Goal: Information Seeking & Learning: Learn about a topic

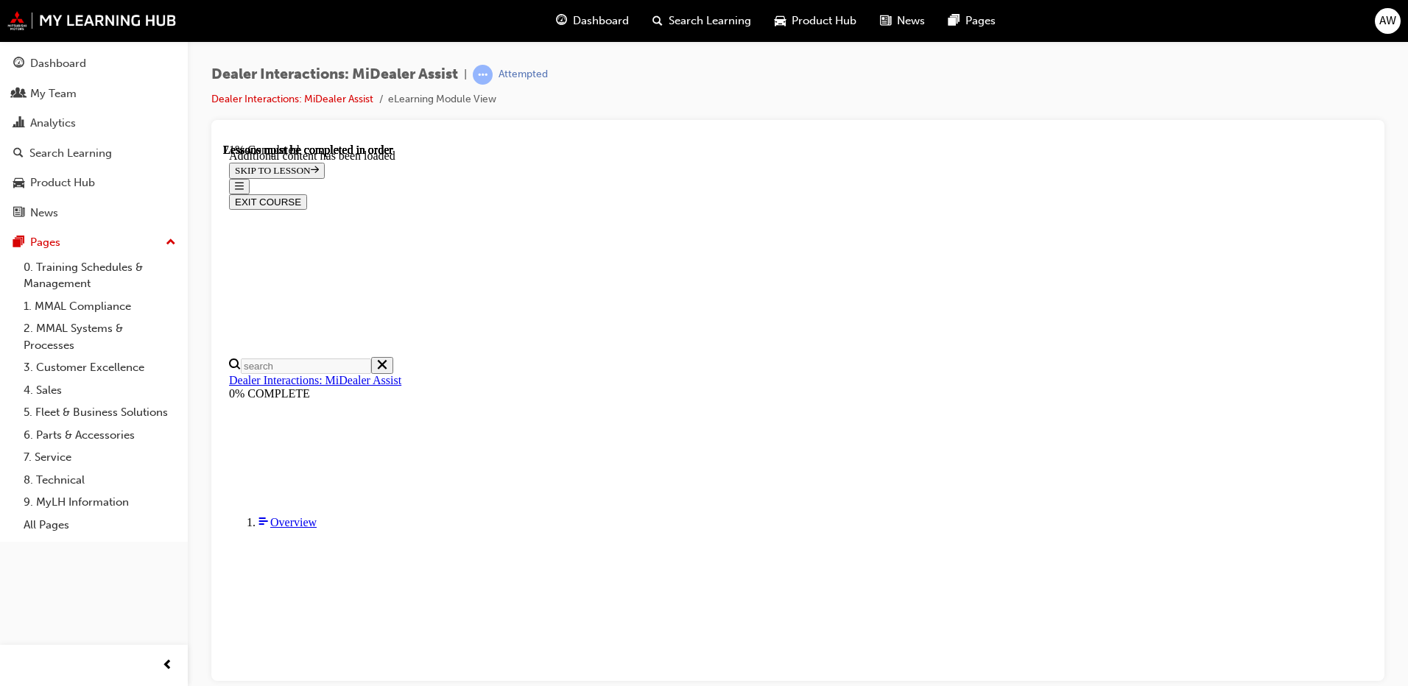
scroll to position [2848, 0]
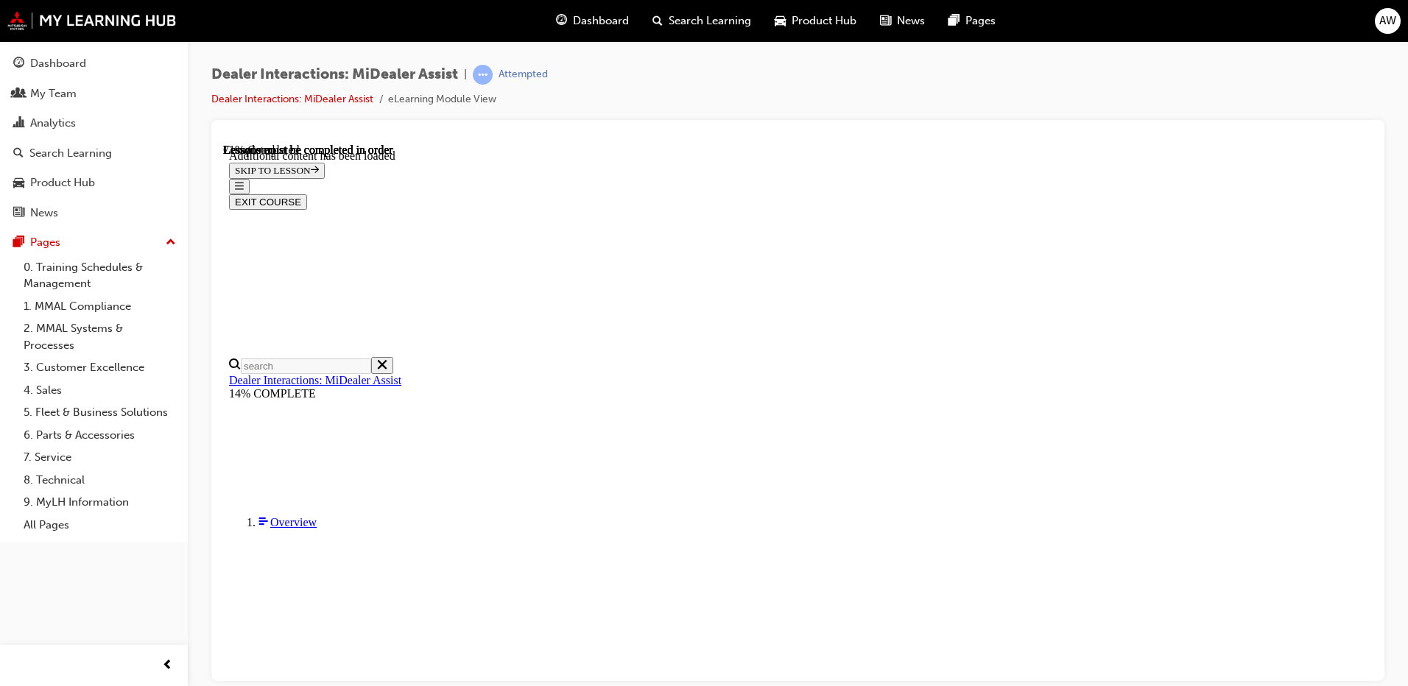
scroll to position [2793, 0]
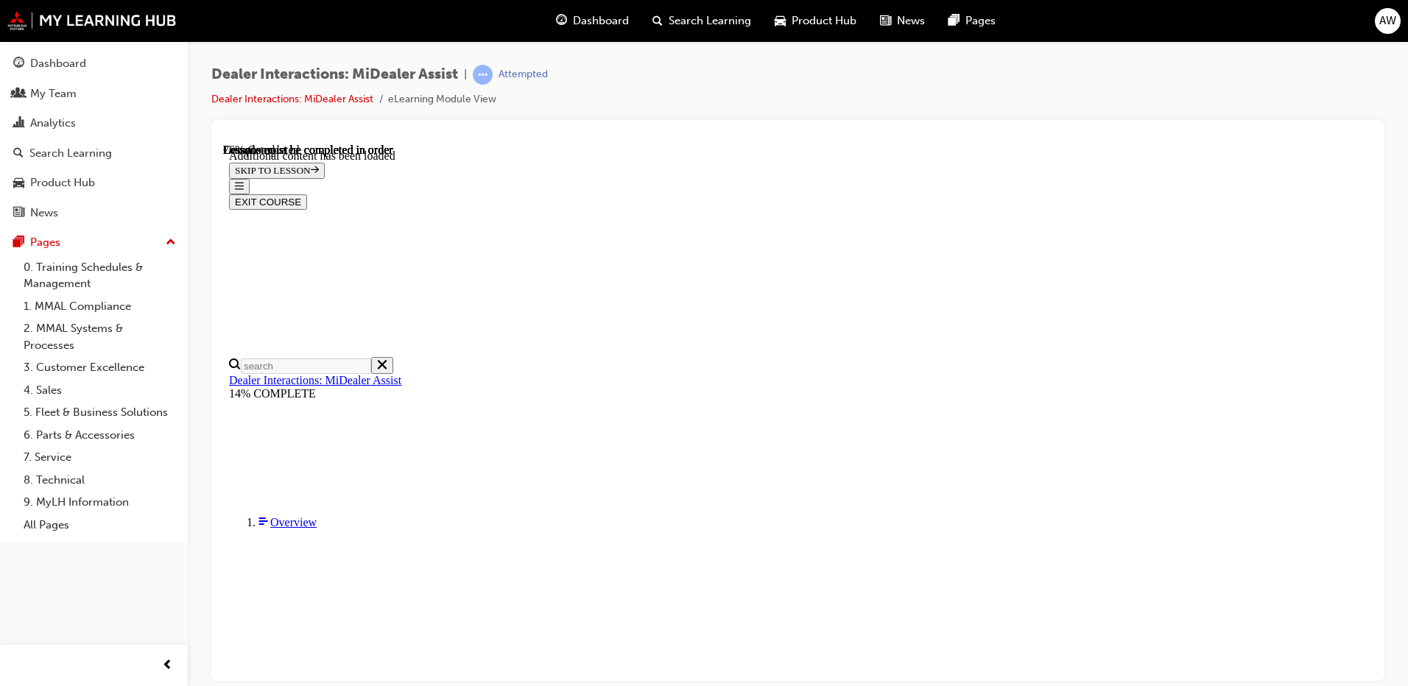
scroll to position [3309, 0]
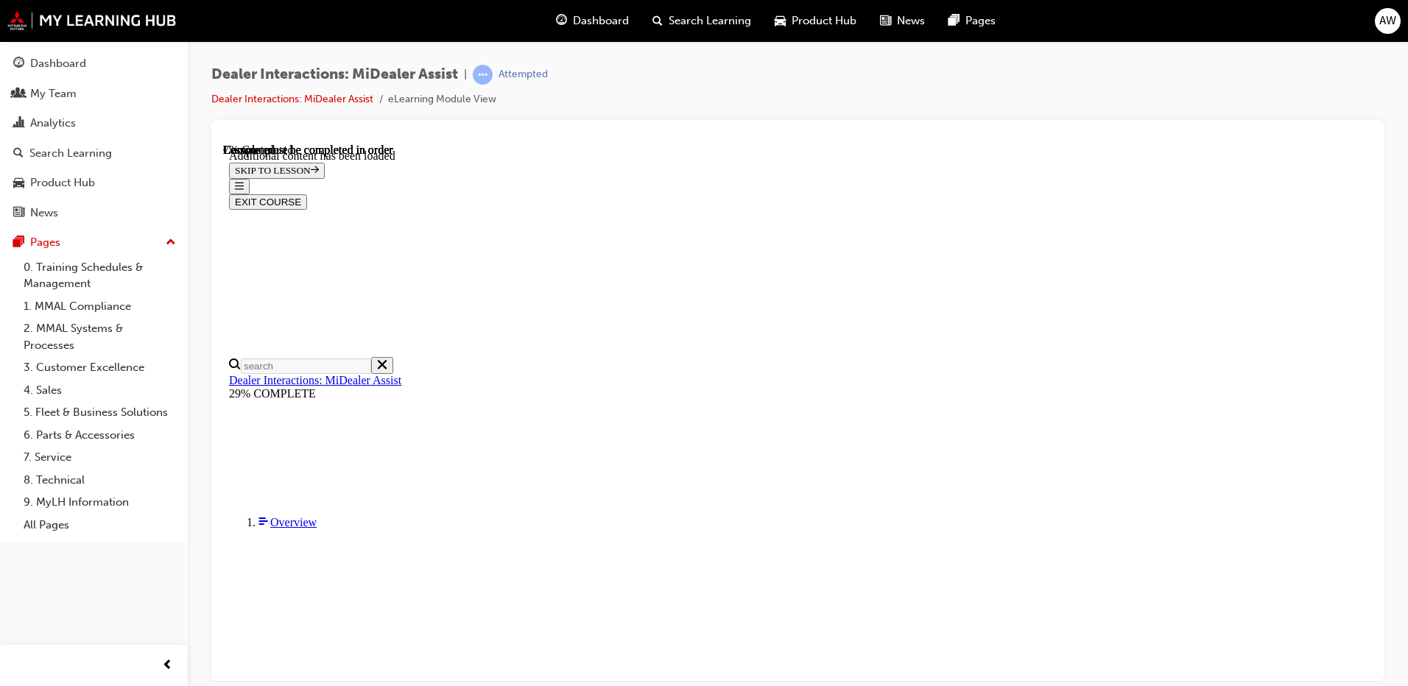
scroll to position [597, 0]
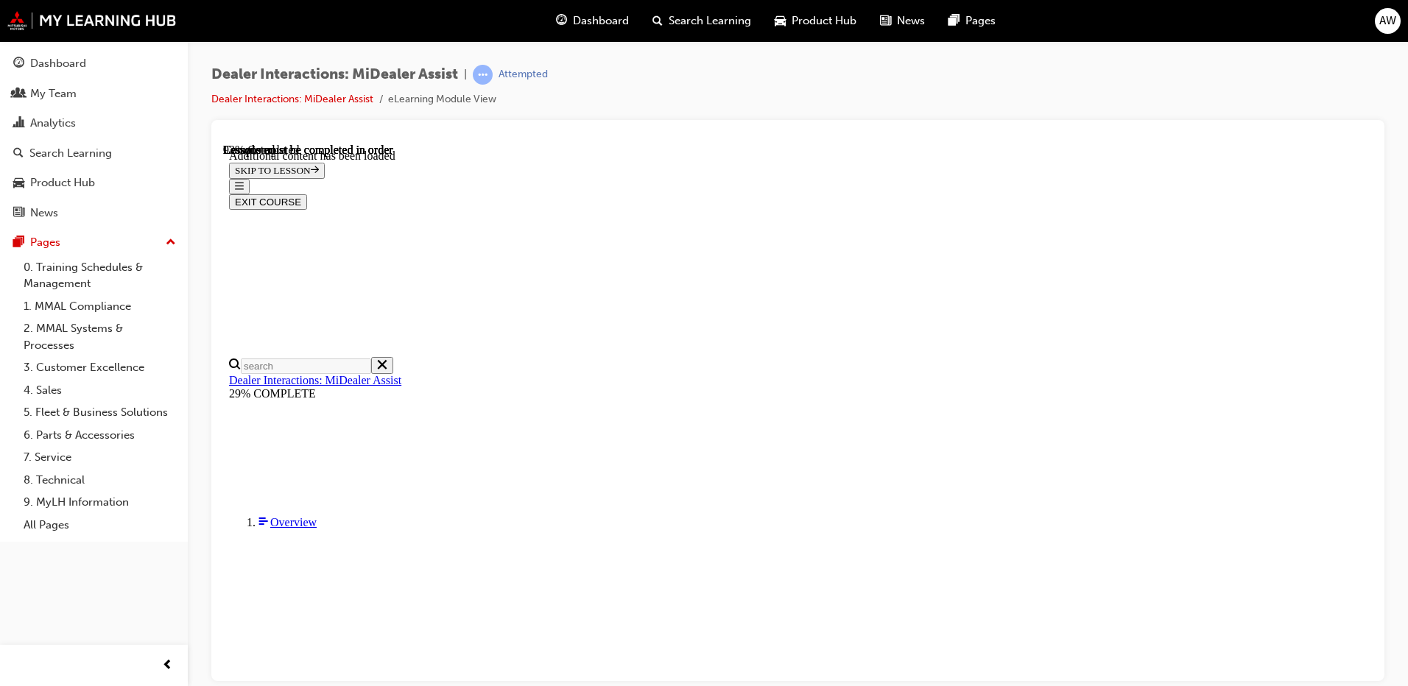
scroll to position [3368, 0]
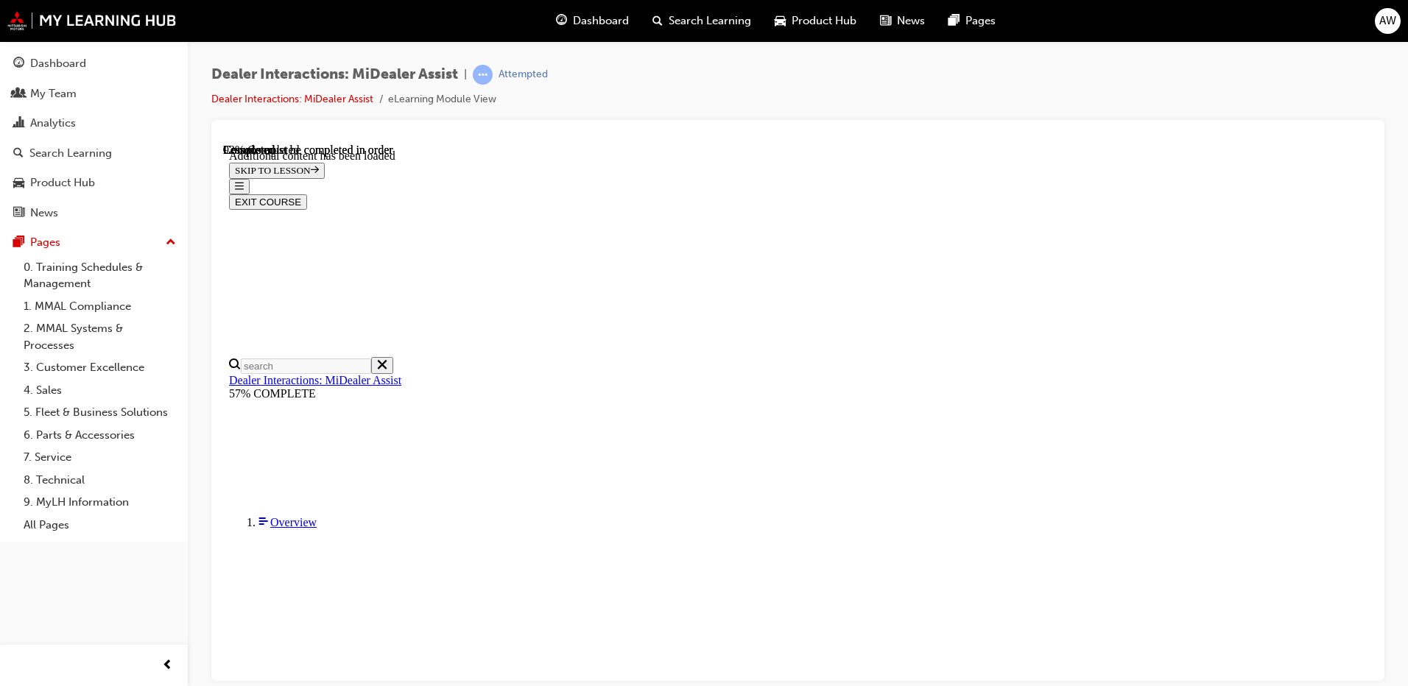
scroll to position [2330, 0]
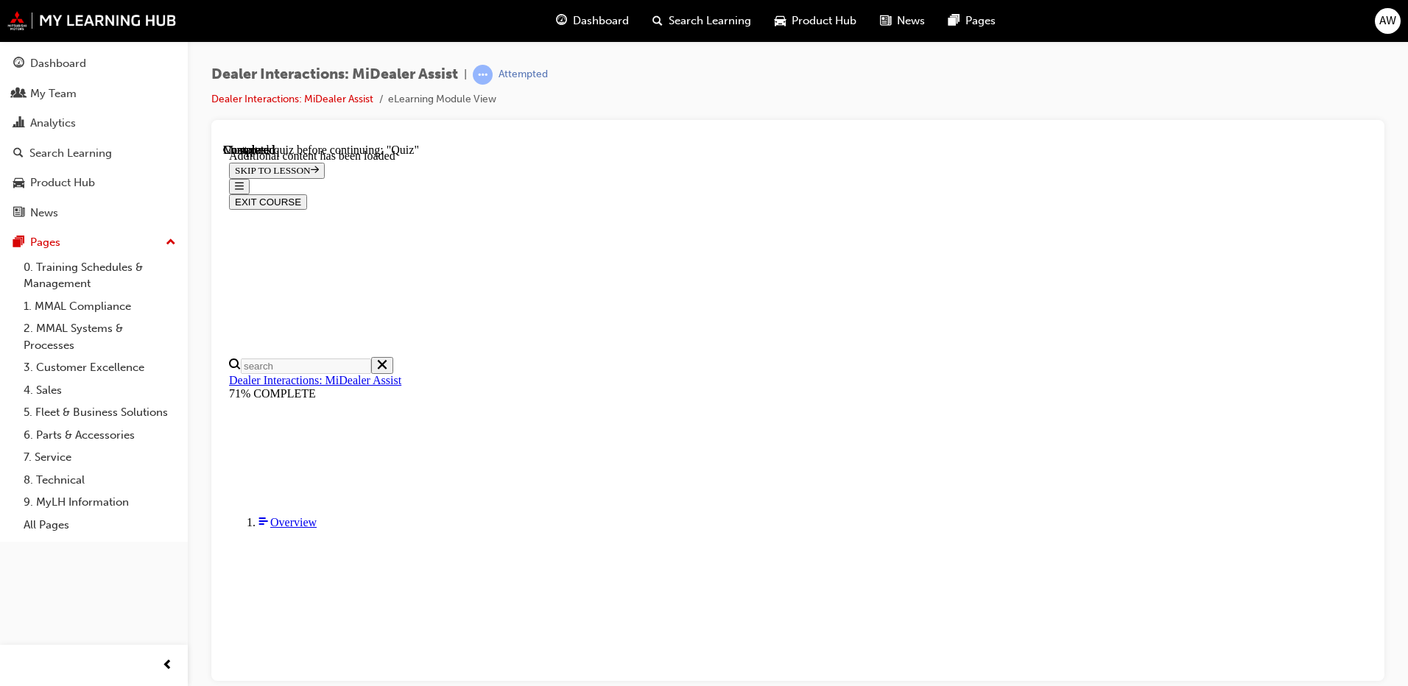
radio input "true"
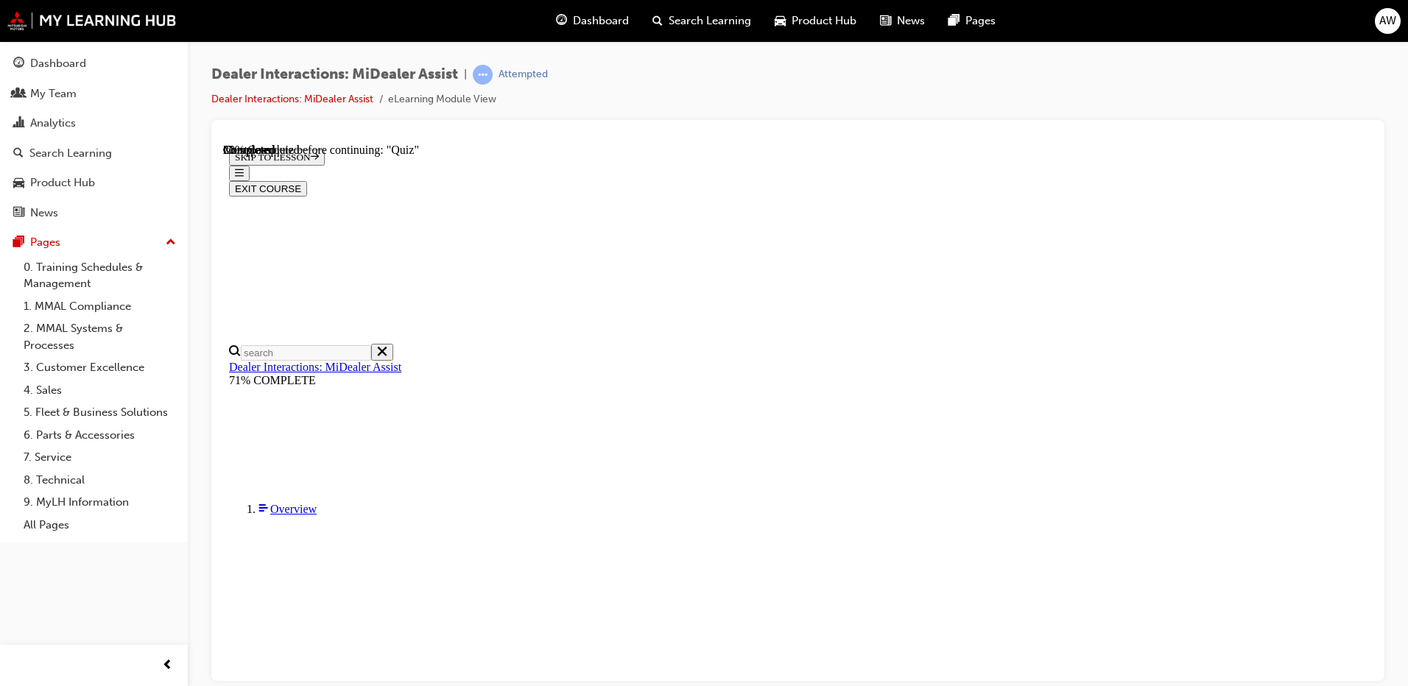
scroll to position [567, 0]
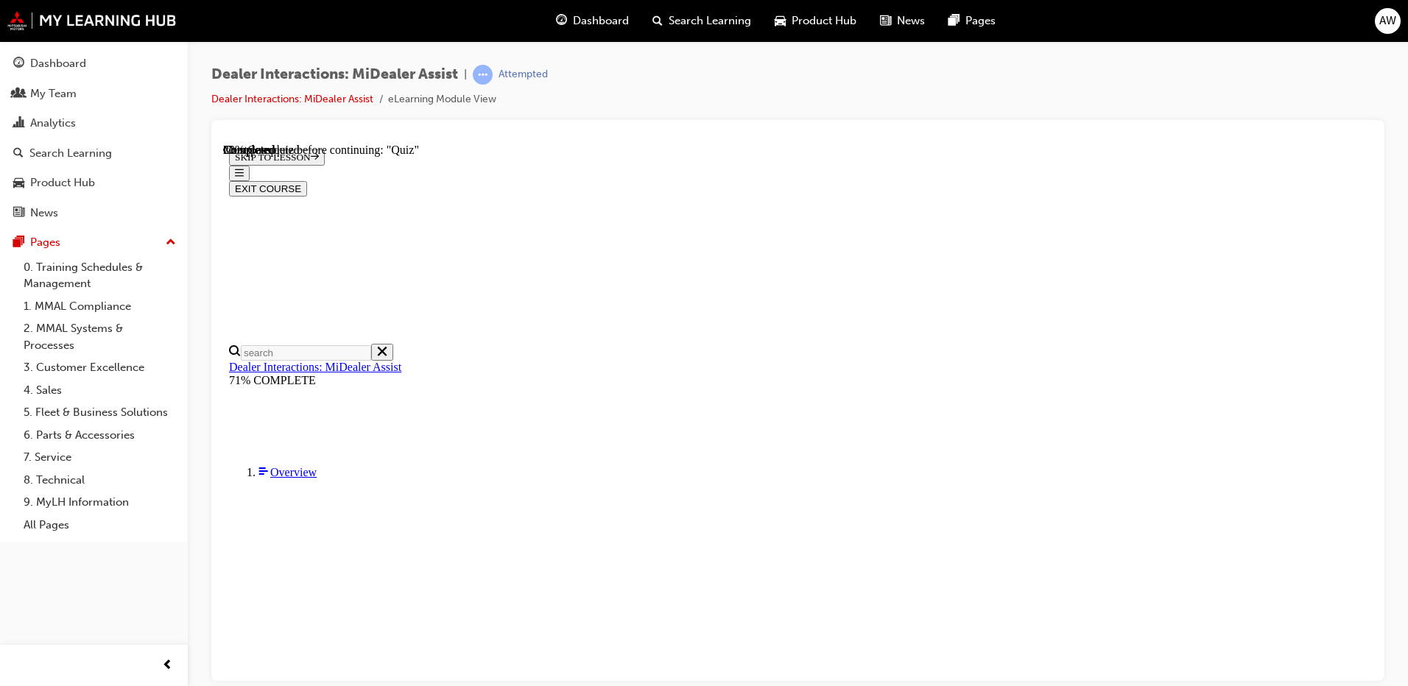
scroll to position [52, 0]
radio input "true"
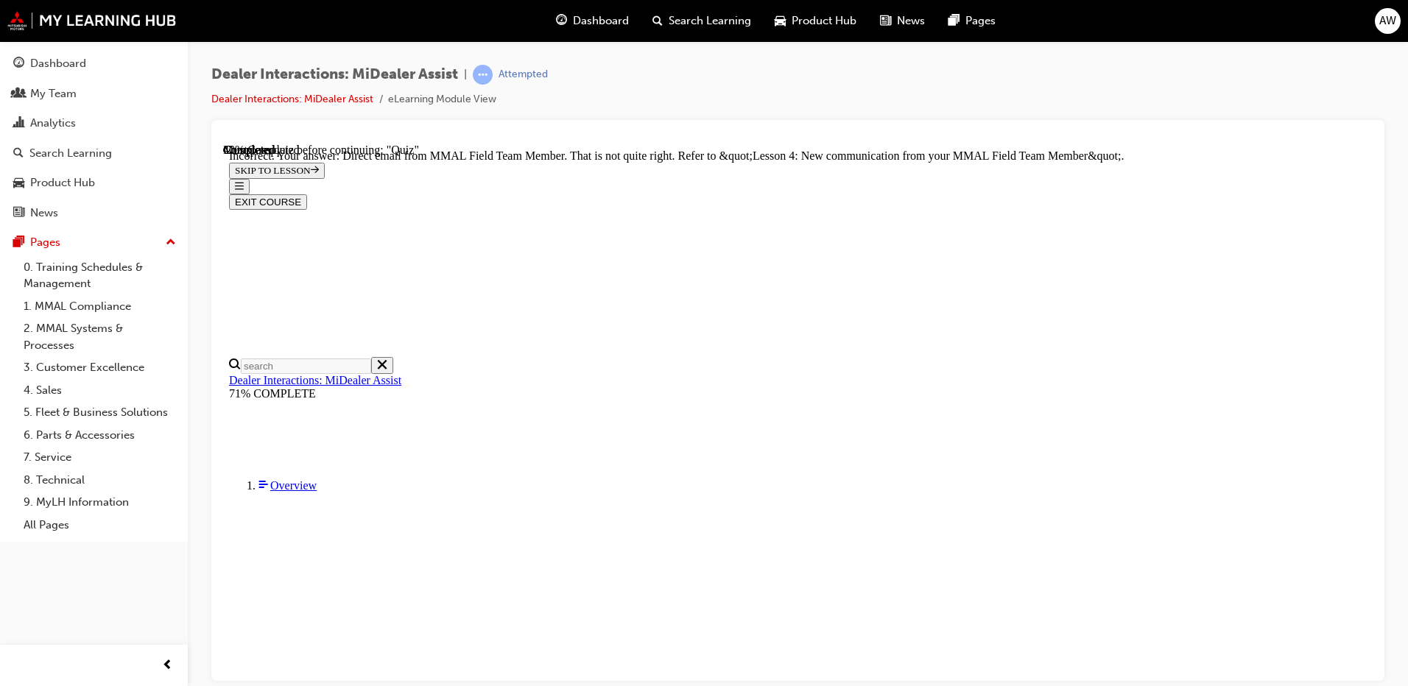
scroll to position [364, 0]
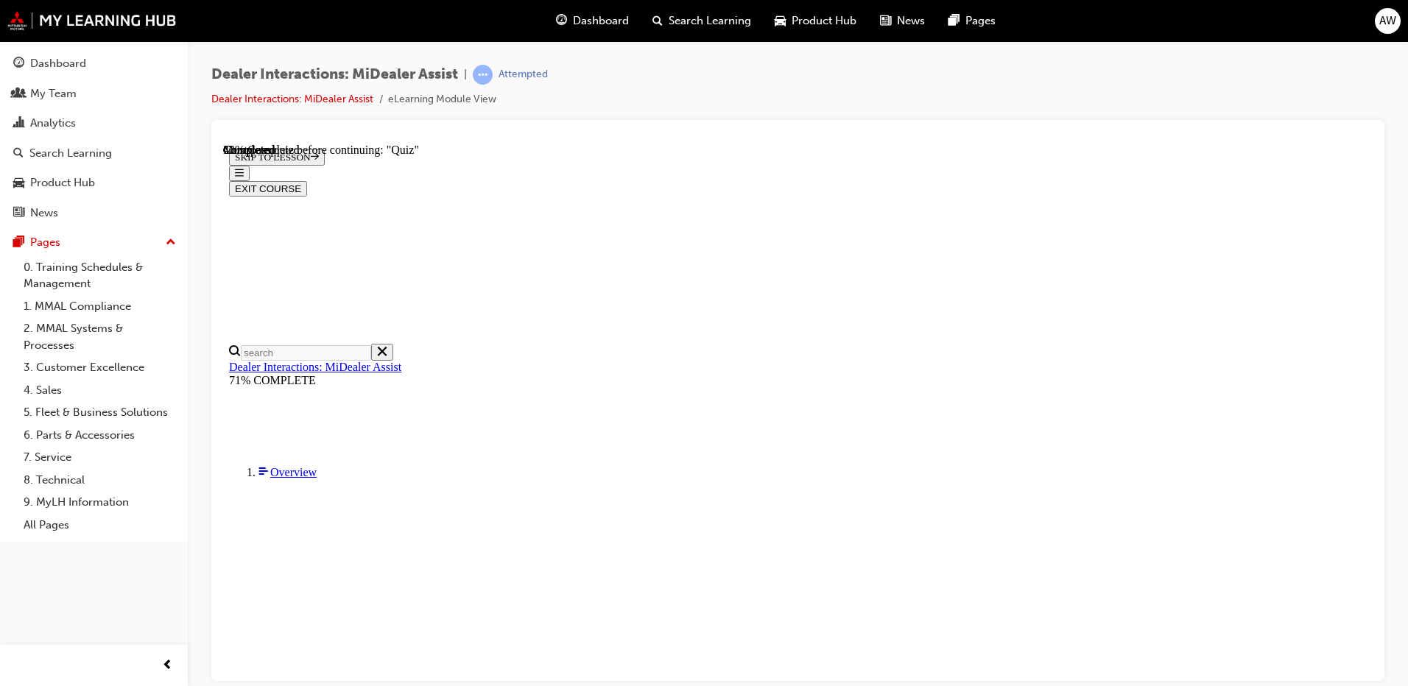
radio input "true"
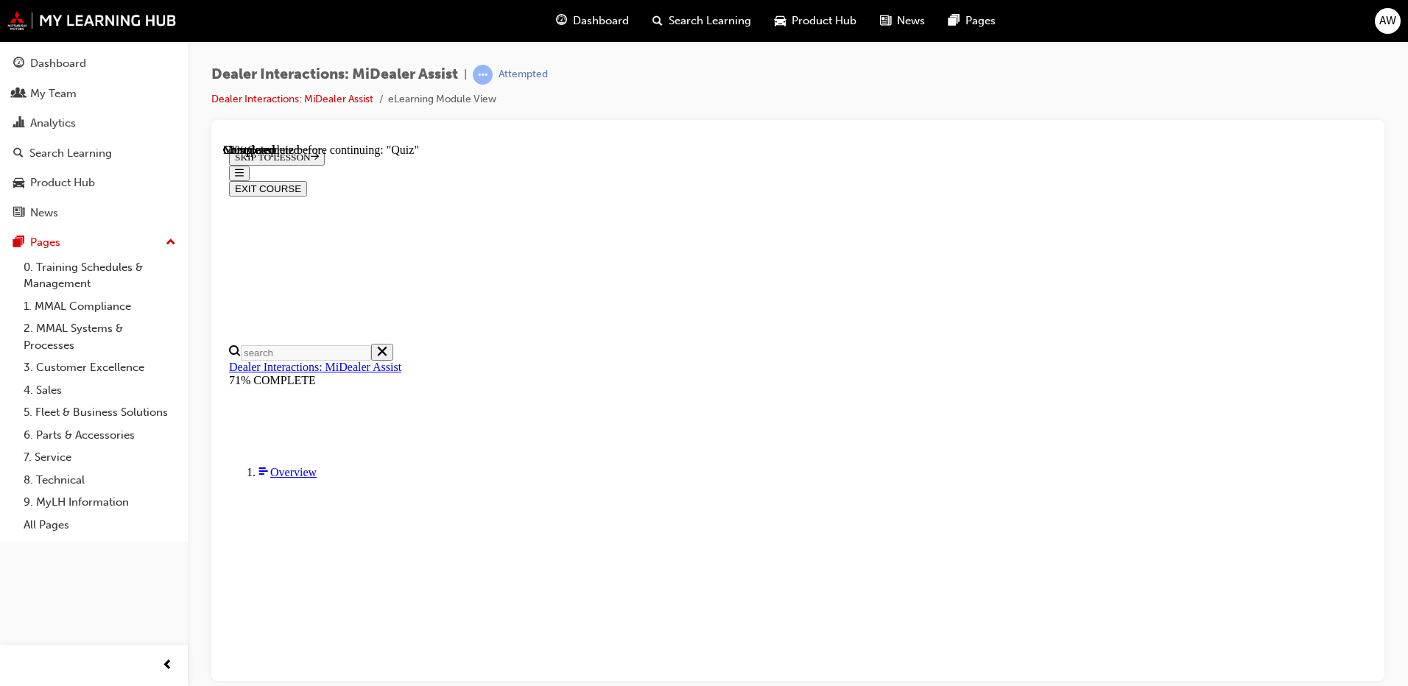
radio input "true"
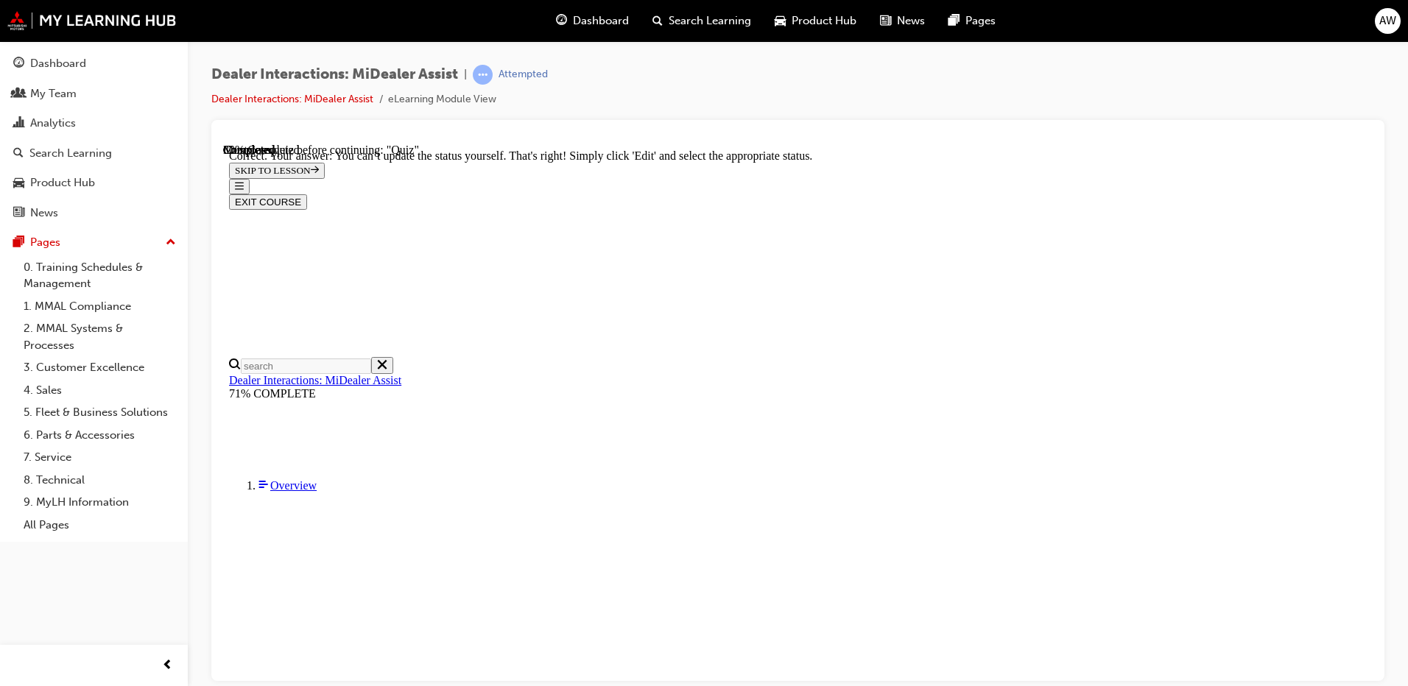
scroll to position [368, 0]
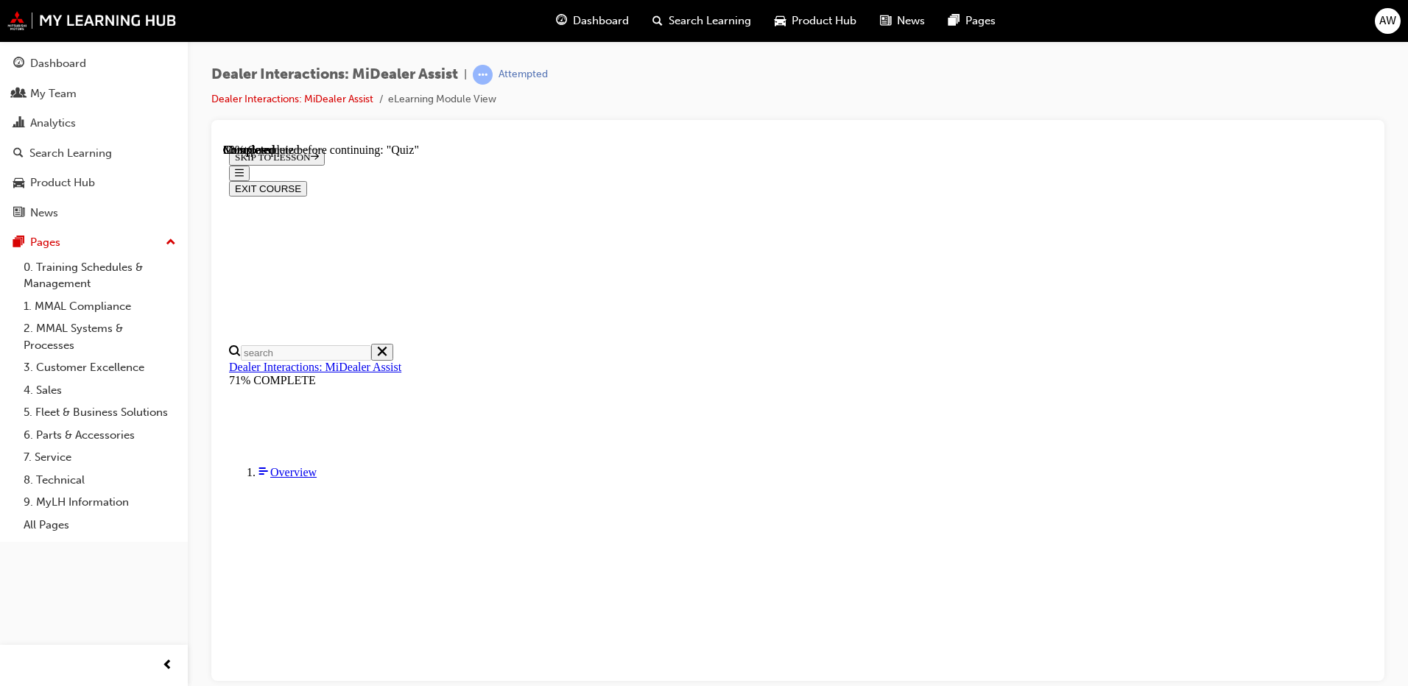
scroll to position [147, 0]
radio input "true"
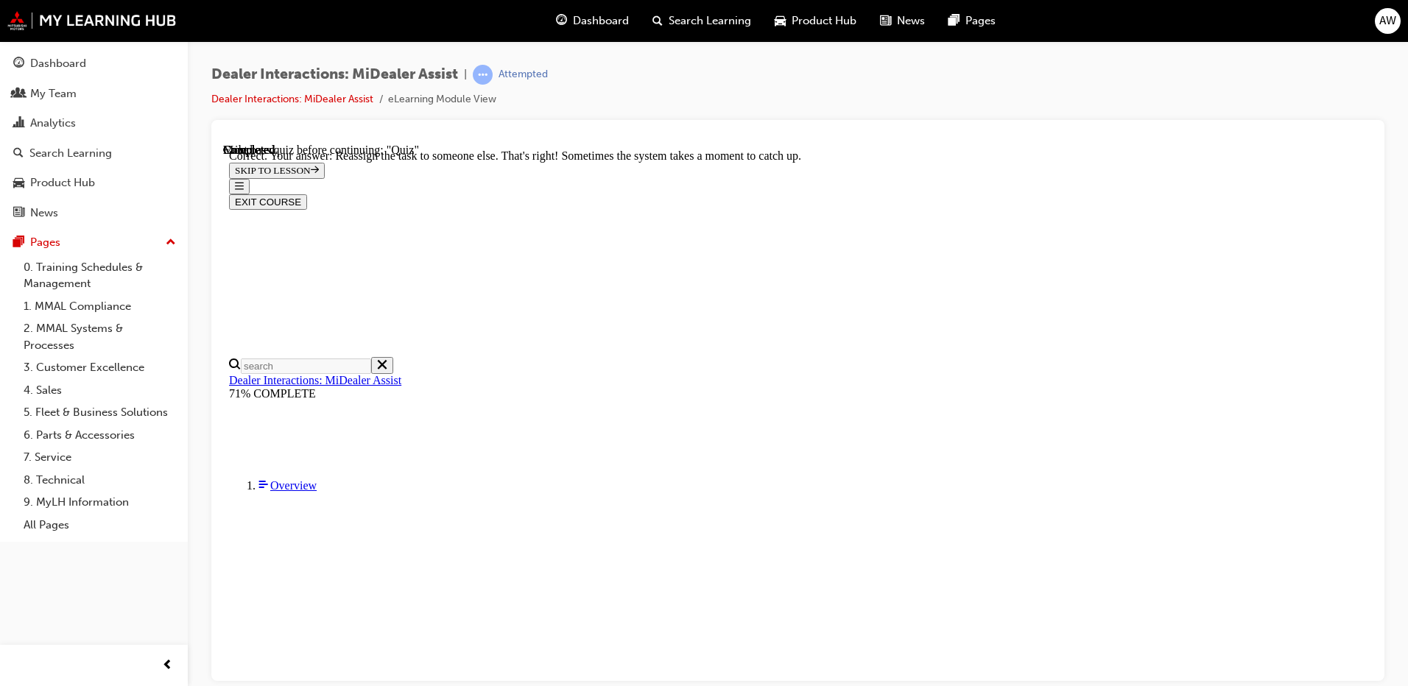
scroll to position [376, 0]
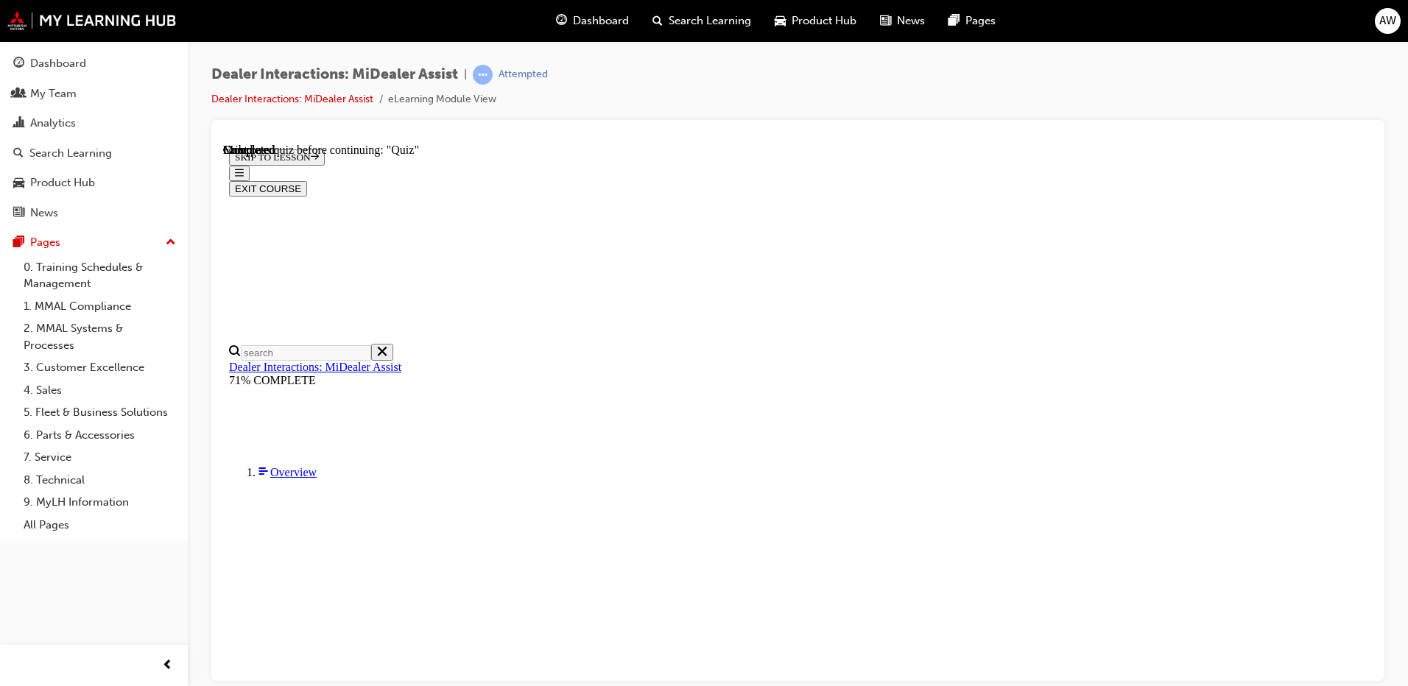
scroll to position [267, 0]
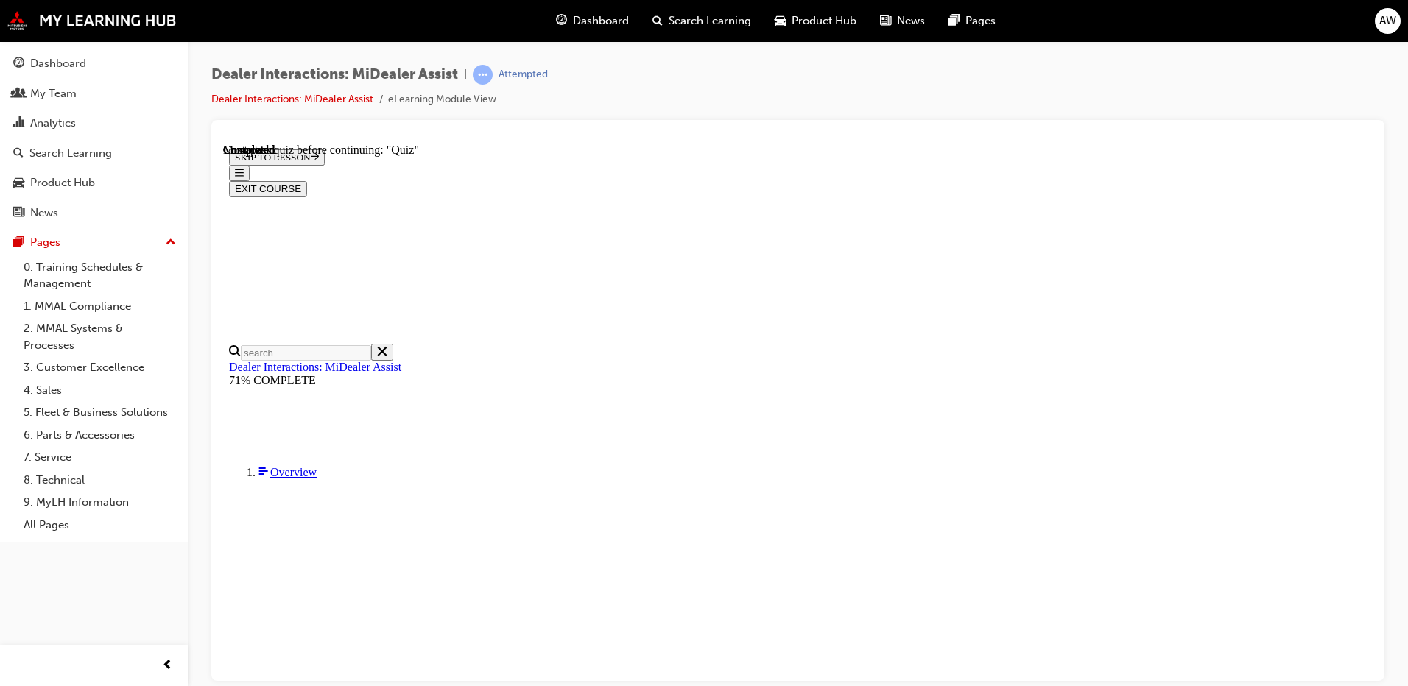
radio input "true"
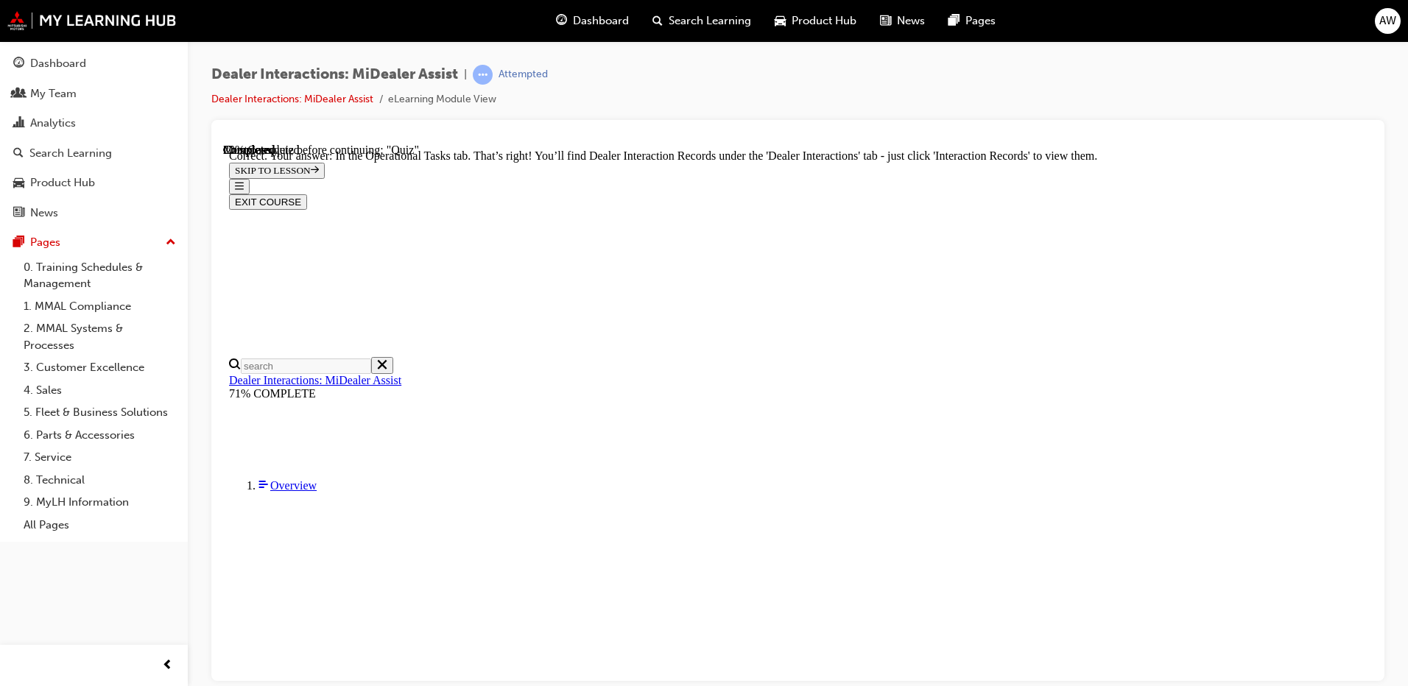
scroll to position [364, 0]
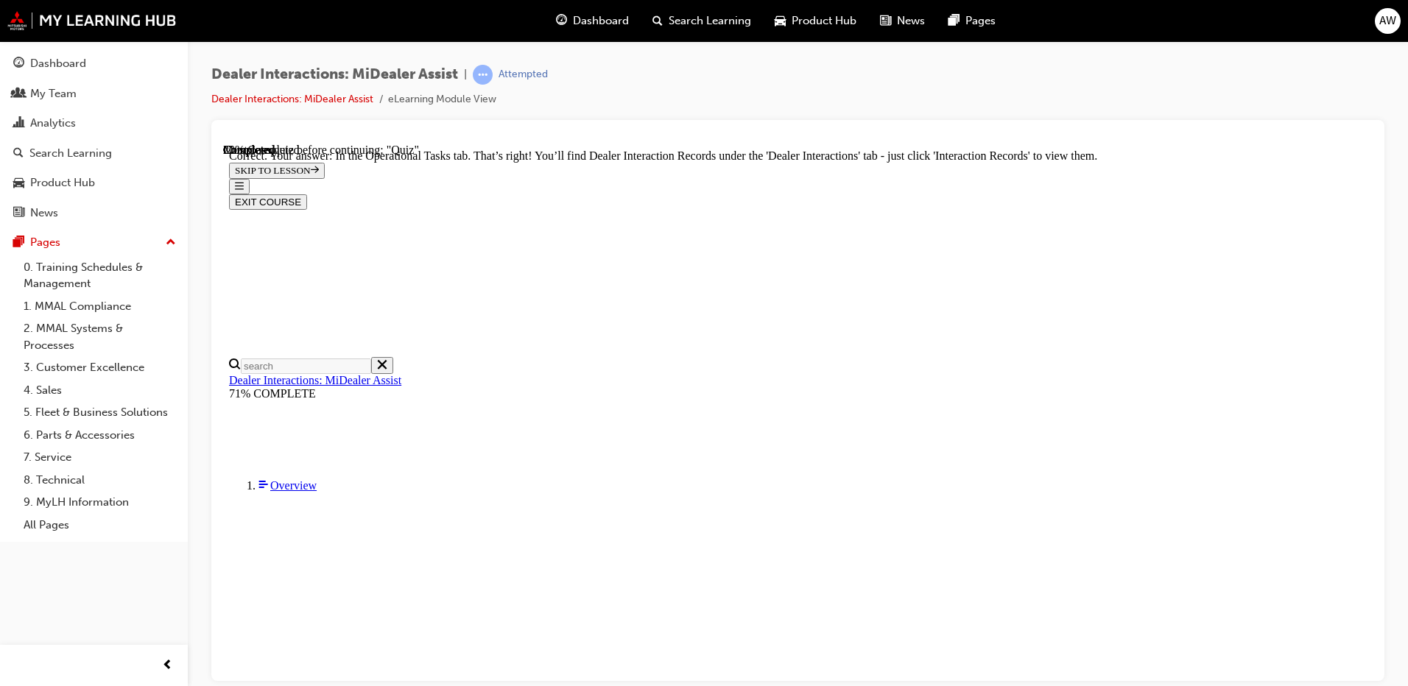
radio input "true"
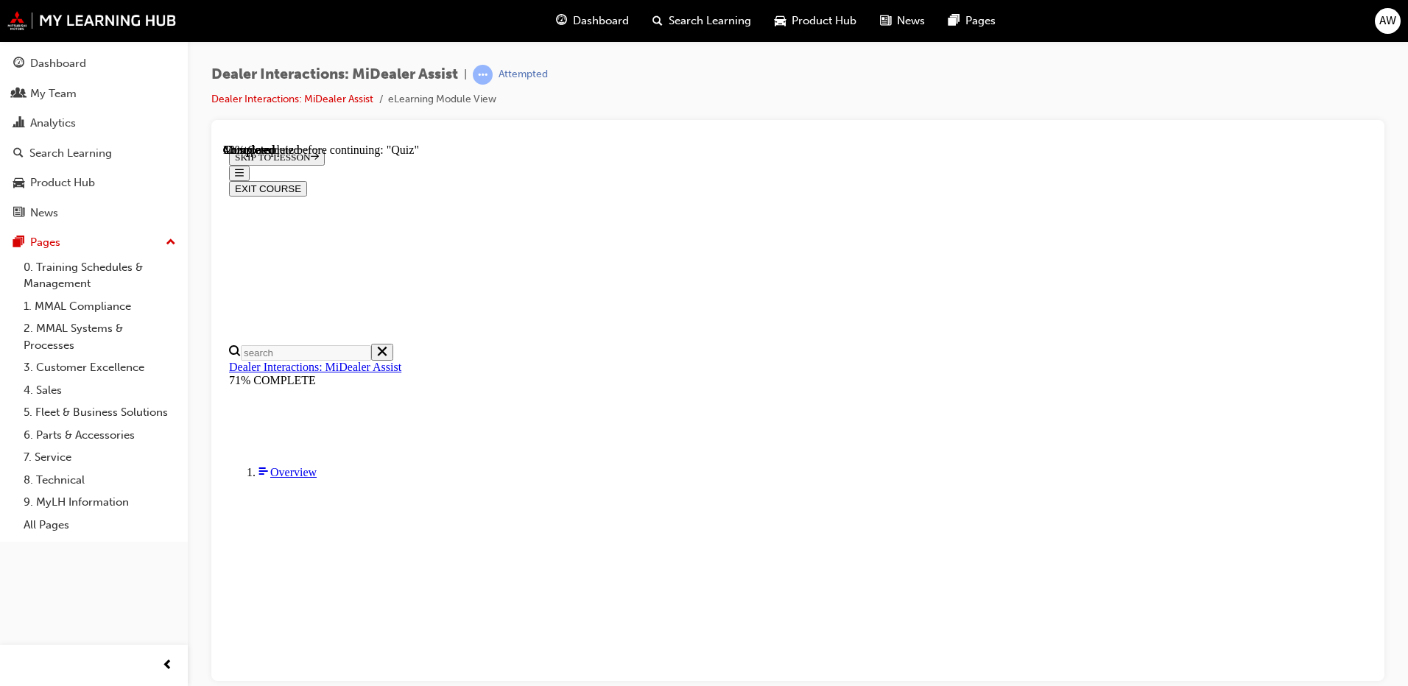
radio input "true"
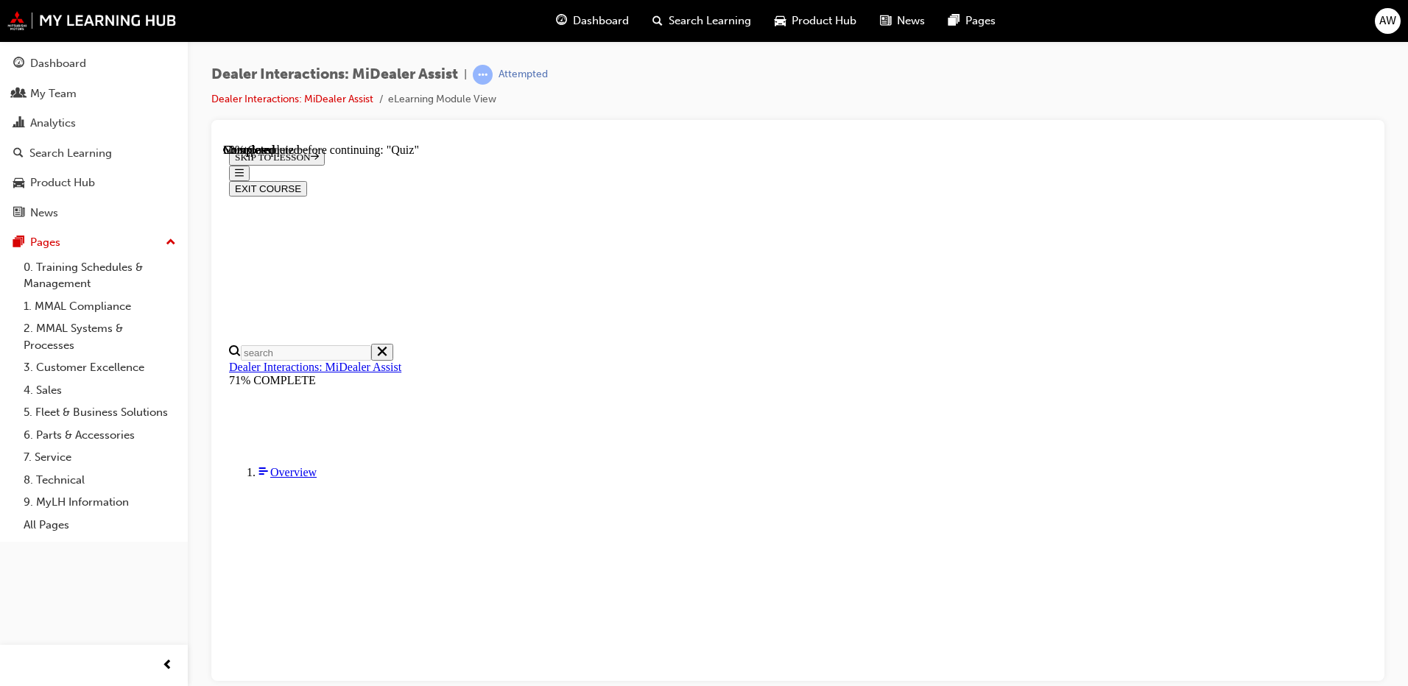
radio input "true"
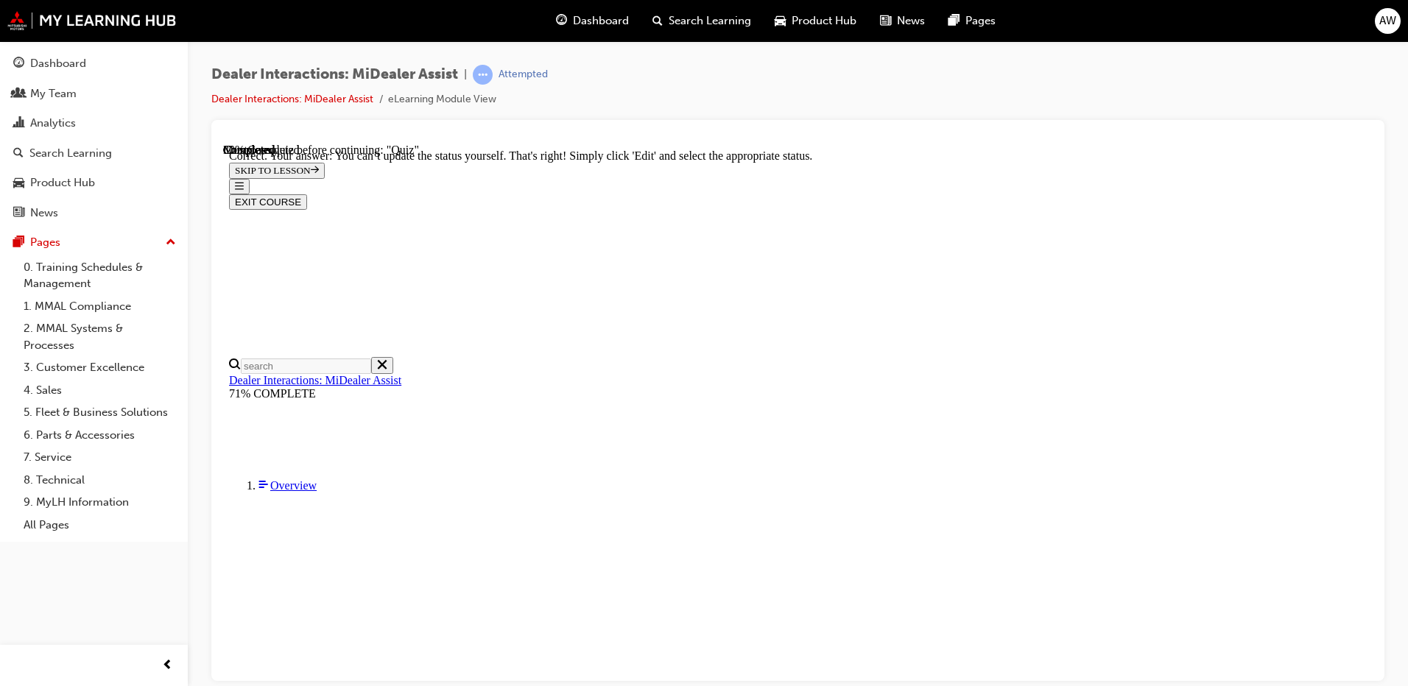
scroll to position [368, 0]
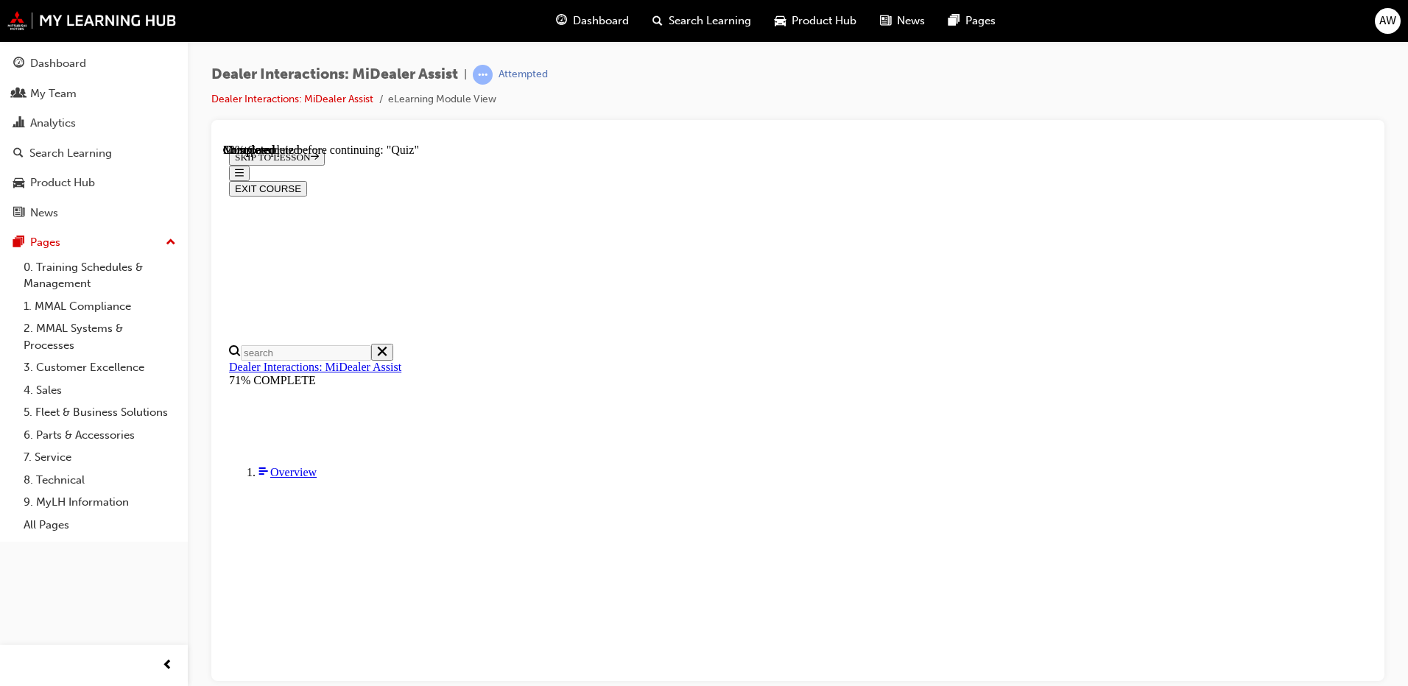
scroll to position [147, 0]
radio input "true"
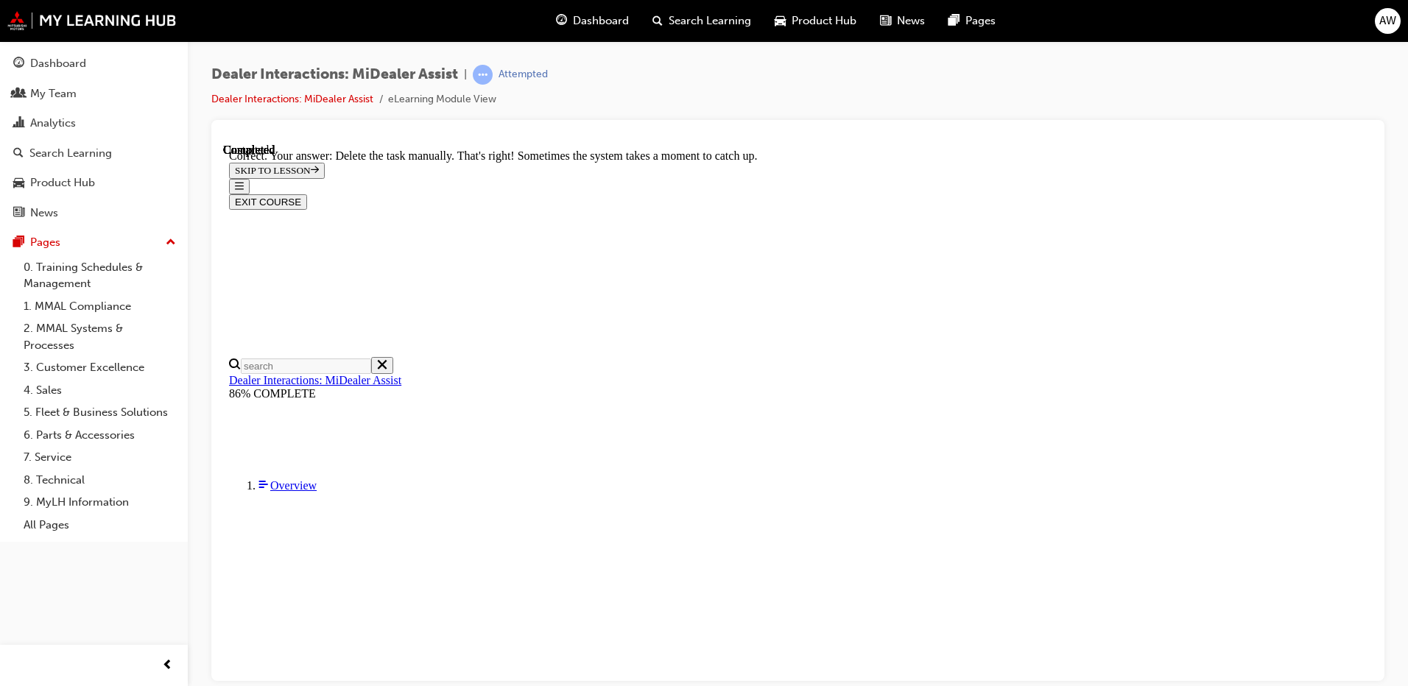
scroll to position [376, 0]
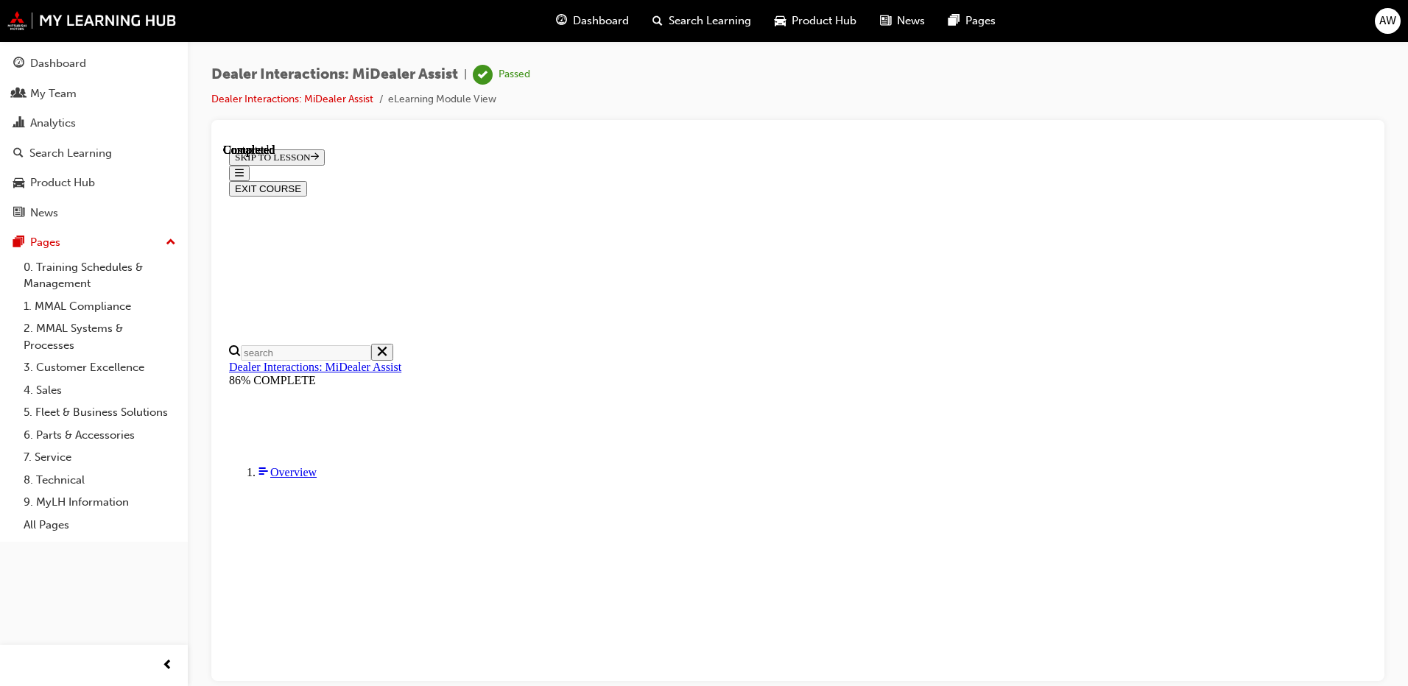
scroll to position [264, 0]
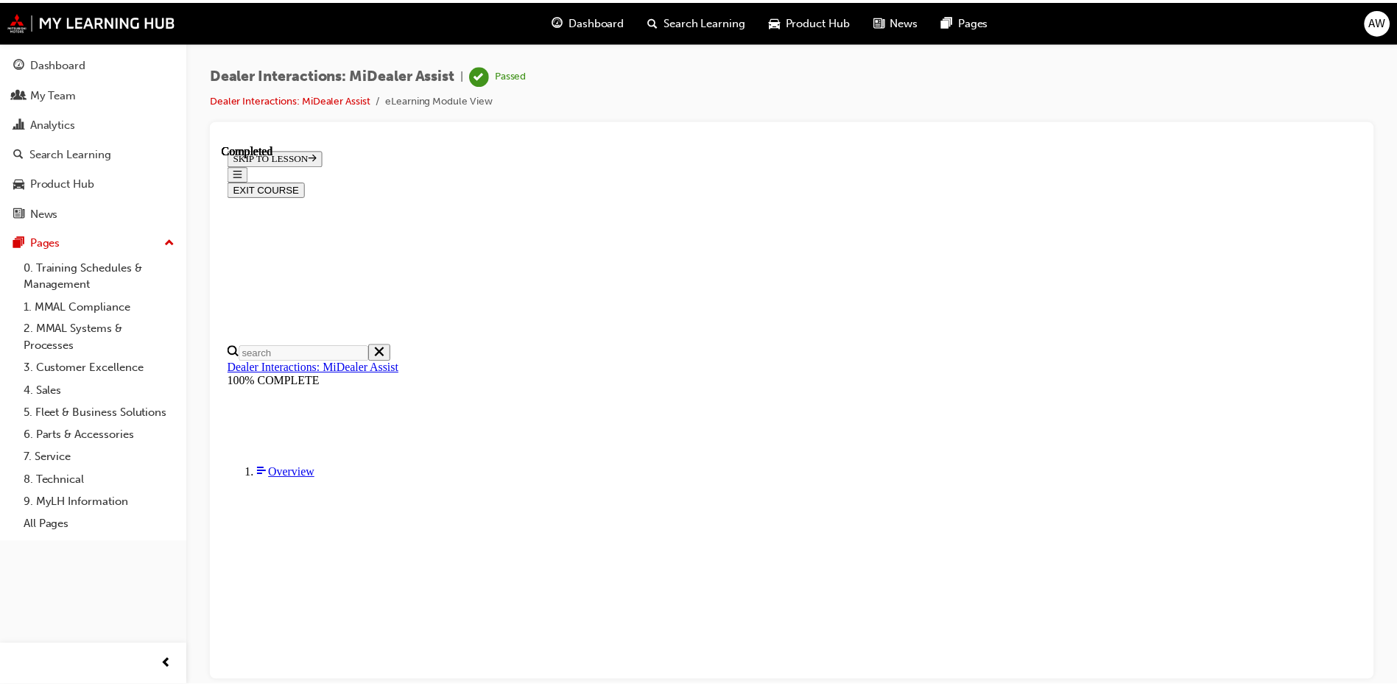
scroll to position [348, 0]
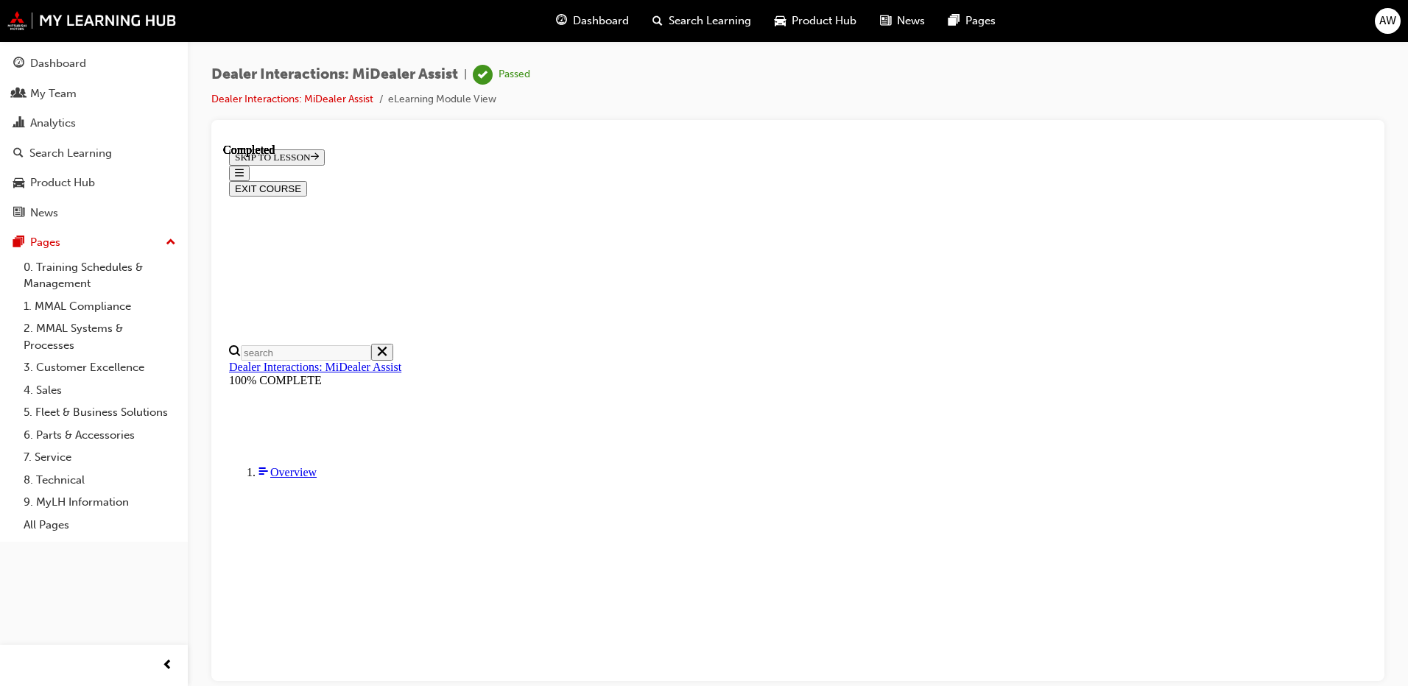
click at [307, 180] on button "EXIT COURSE" at bounding box center [268, 187] width 78 height 15
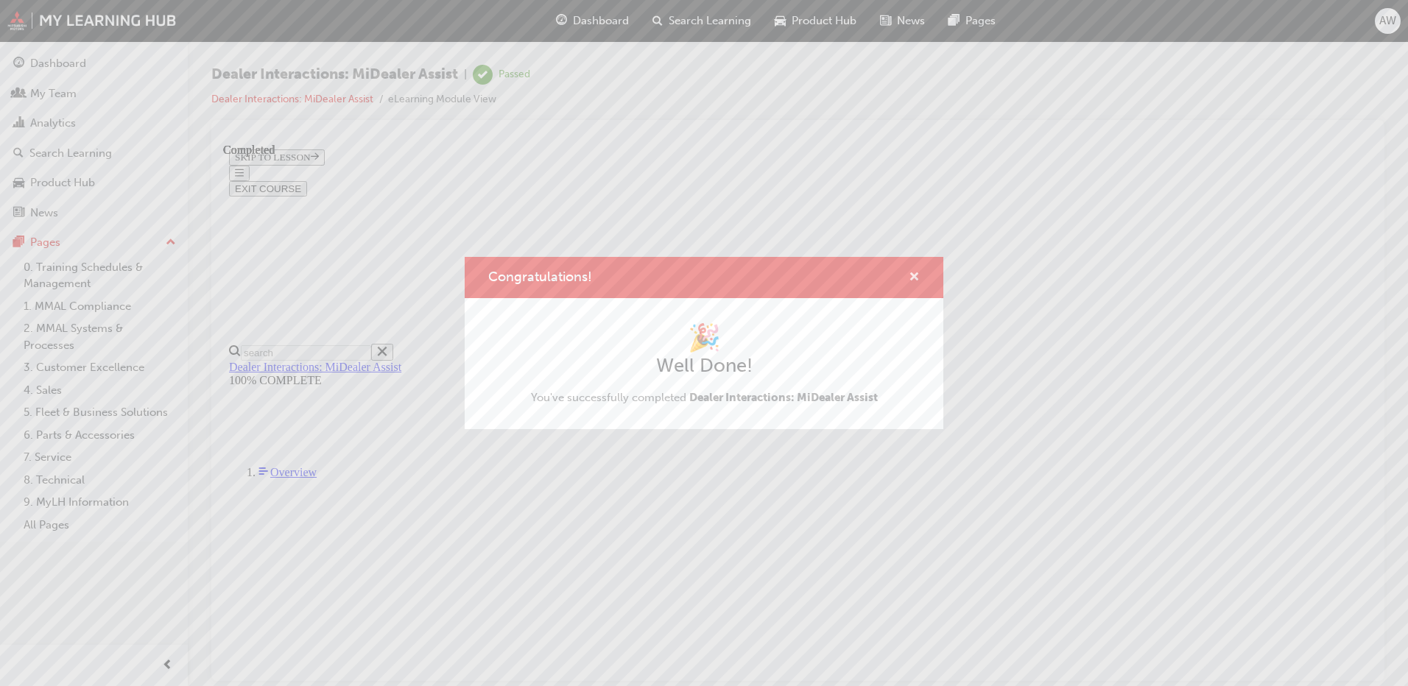
click at [919, 278] on span "cross-icon" at bounding box center [914, 278] width 11 height 13
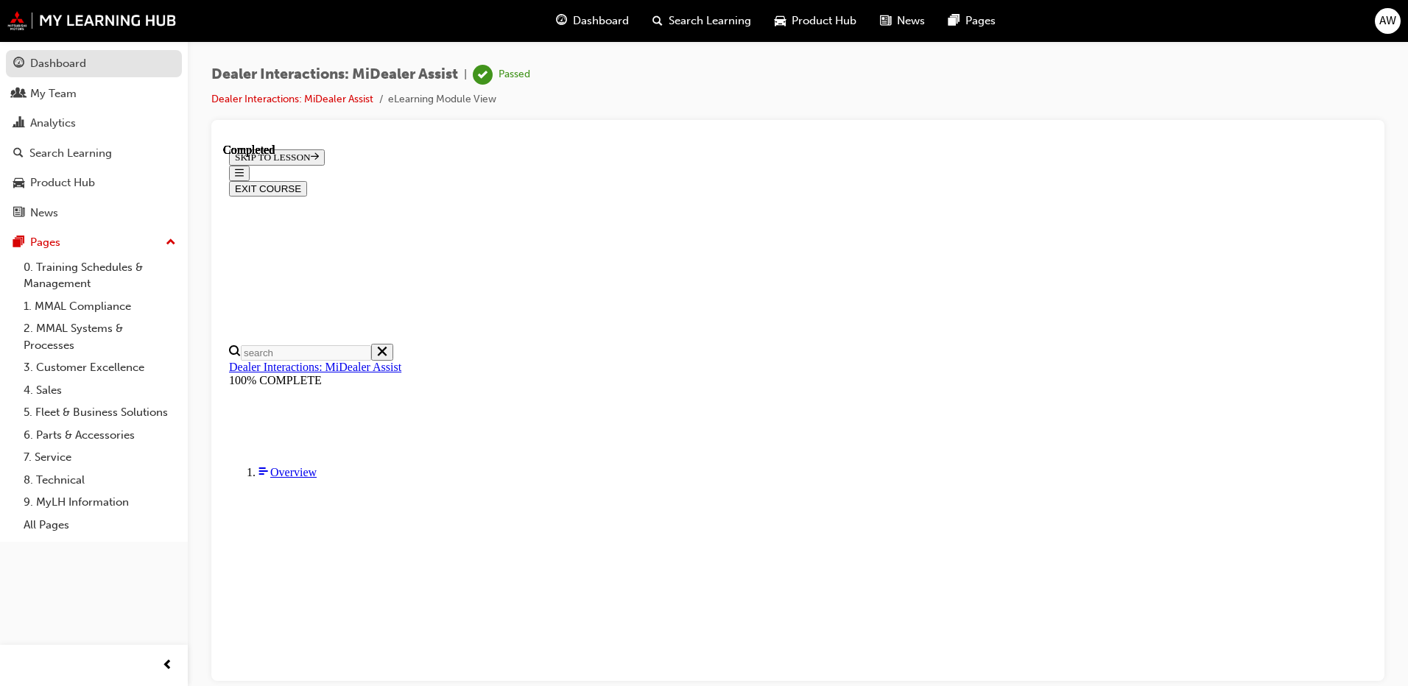
click at [67, 71] on div "Dashboard" at bounding box center [58, 63] width 56 height 17
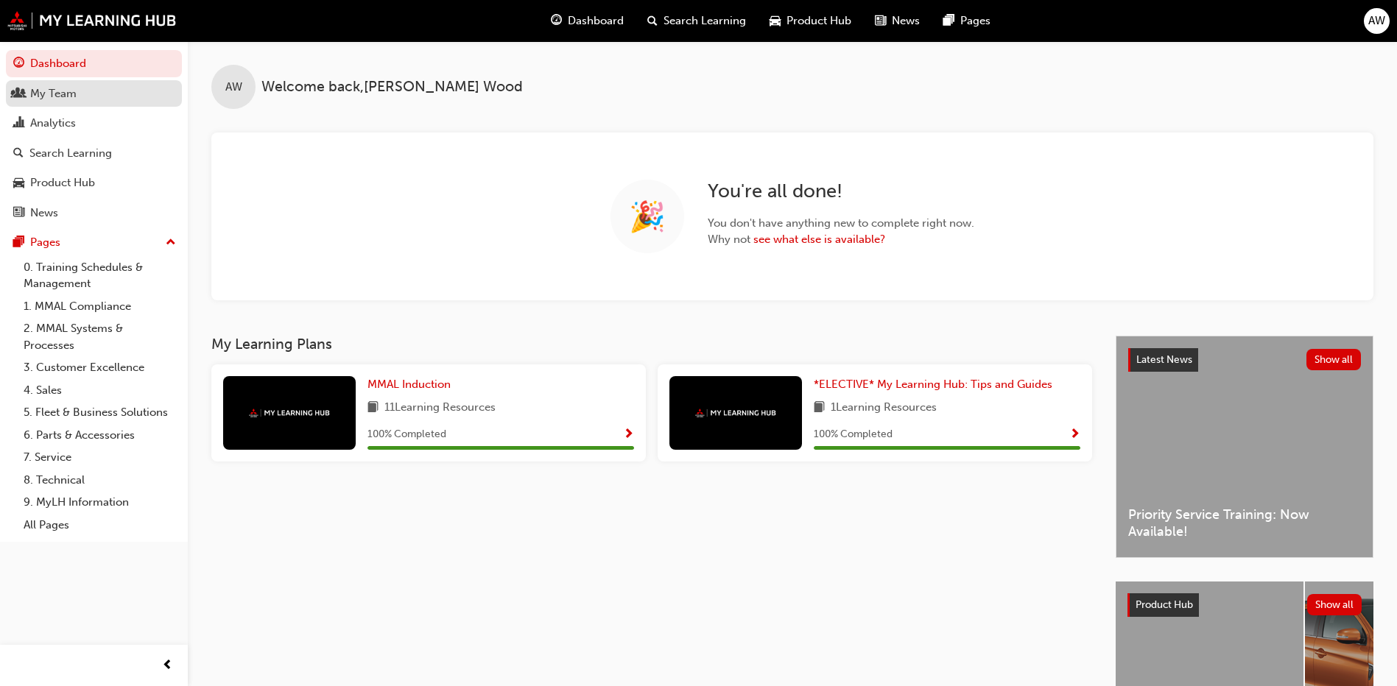
click at [46, 91] on div "My Team" at bounding box center [53, 93] width 46 height 17
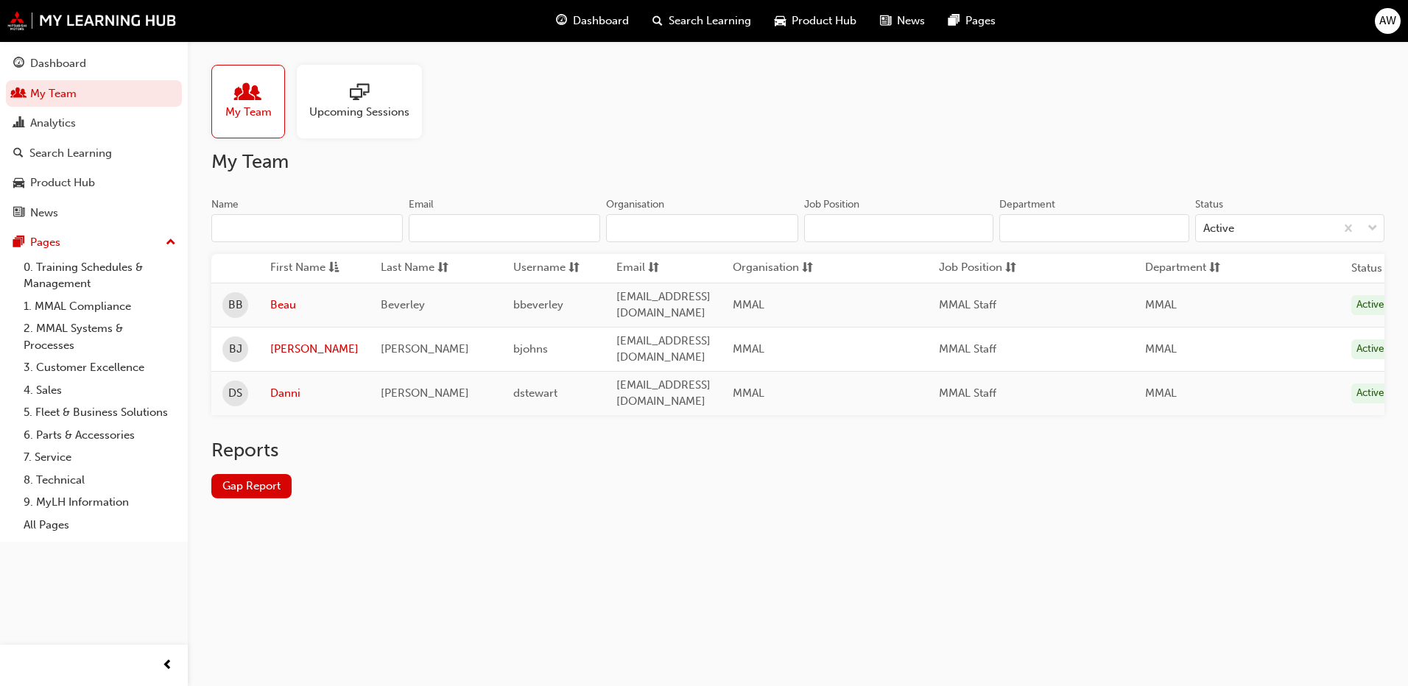
click at [435, 387] on td "[PERSON_NAME]" at bounding box center [436, 393] width 133 height 44
